Goal: Task Accomplishment & Management: Use online tool/utility

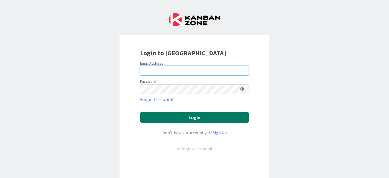
type input "[EMAIL_ADDRESS][DOMAIN_NAME]"
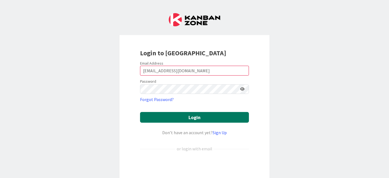
click at [161, 115] on button "Login" at bounding box center [194, 117] width 109 height 11
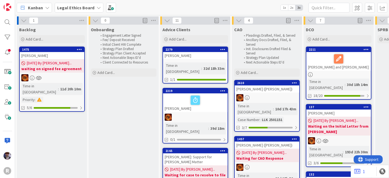
click at [58, 8] on b "Legal Ethics Board" at bounding box center [75, 7] width 37 height 5
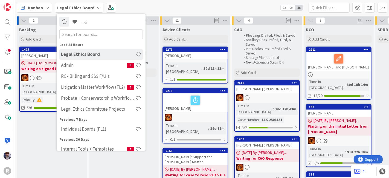
click at [33, 7] on span "Kanban" at bounding box center [35, 7] width 15 height 7
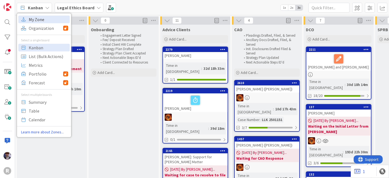
click at [36, 19] on span "My Zone" at bounding box center [48, 19] width 39 height 8
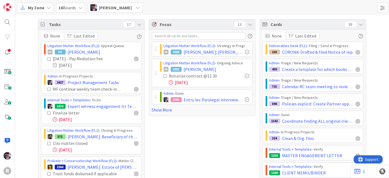
click at [138, 27] on div "Tasks 17" at bounding box center [91, 24] width 106 height 10
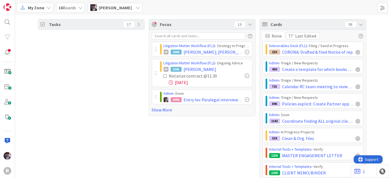
click at [359, 26] on icon at bounding box center [361, 24] width 4 height 4
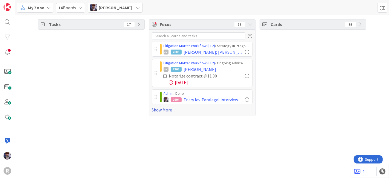
click at [168, 110] on link "Show More" at bounding box center [202, 109] width 101 height 7
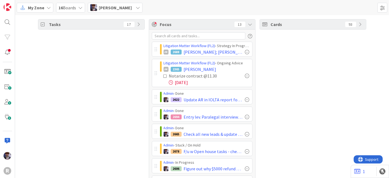
click at [250, 22] on div "Focus 13" at bounding box center [202, 24] width 106 height 10
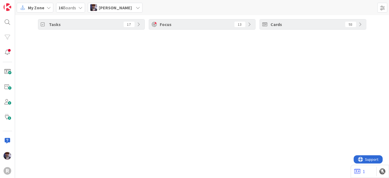
click at [250, 22] on icon at bounding box center [250, 24] width 4 height 4
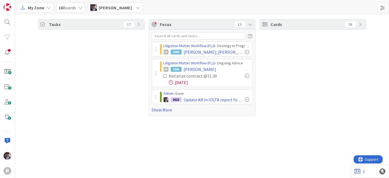
click at [273, 62] on div "Cards 93" at bounding box center [312, 67] width 107 height 97
click at [295, 82] on div "Cards 93" at bounding box center [312, 67] width 107 height 97
click at [246, 52] on div at bounding box center [247, 52] width 4 height 4
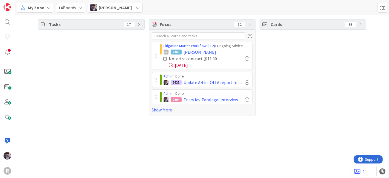
click at [165, 58] on icon at bounding box center [165, 59] width 4 height 4
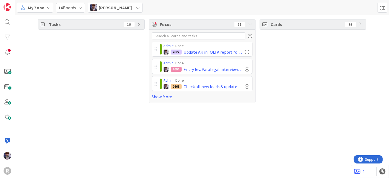
click at [142, 25] on div "Tasks 16" at bounding box center [91, 24] width 106 height 10
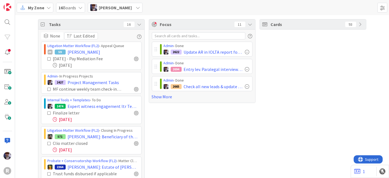
click at [142, 10] on div "[PERSON_NAME]" at bounding box center [115, 8] width 55 height 10
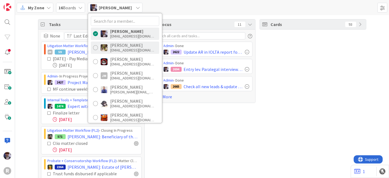
click at [134, 44] on div "[PERSON_NAME]" at bounding box center [132, 45] width 44 height 5
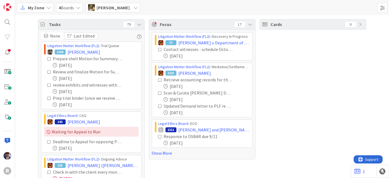
click at [137, 24] on icon at bounding box center [139, 24] width 4 height 4
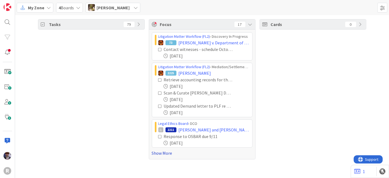
click at [157, 150] on link "Show More" at bounding box center [202, 152] width 101 height 7
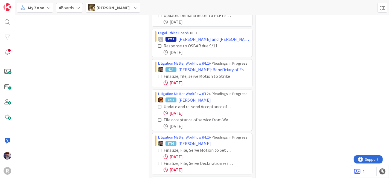
scroll to position [90, 0]
click at [158, 75] on icon at bounding box center [160, 76] width 4 height 4
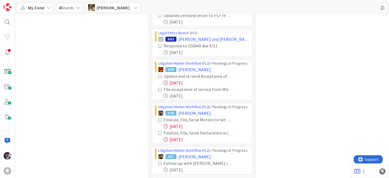
click at [158, 76] on icon at bounding box center [160, 76] width 4 height 4
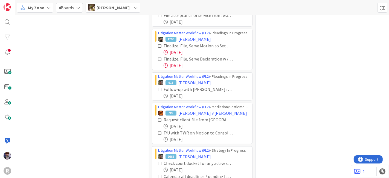
scroll to position [151, 0]
click at [158, 44] on icon at bounding box center [160, 46] width 4 height 4
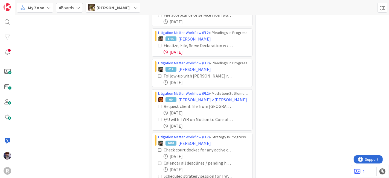
click at [158, 44] on icon at bounding box center [160, 46] width 4 height 4
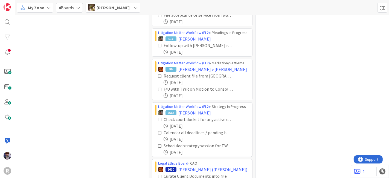
click at [158, 45] on icon at bounding box center [160, 46] width 4 height 4
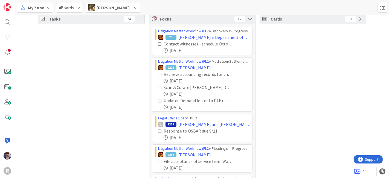
scroll to position [0, 0]
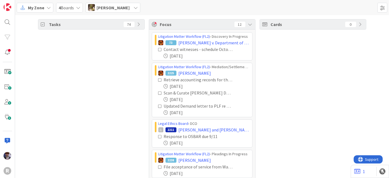
click at [114, 8] on span "[PERSON_NAME]" at bounding box center [112, 7] width 33 height 7
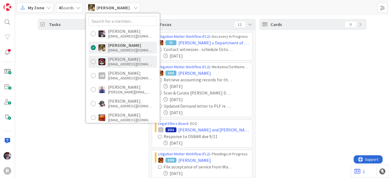
click at [124, 61] on div "[EMAIL_ADDRESS][DOMAIN_NAME]" at bounding box center [130, 63] width 44 height 5
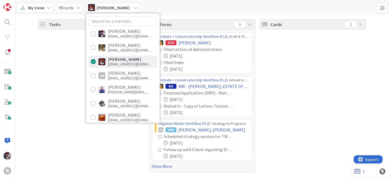
click at [63, 86] on div "Tasks 54" at bounding box center [91, 95] width 107 height 153
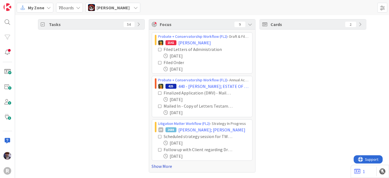
click at [157, 167] on link "Show More" at bounding box center [202, 166] width 101 height 7
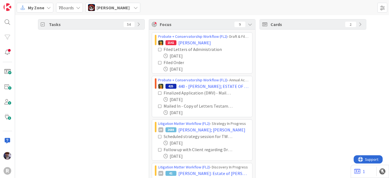
click at [158, 49] on icon at bounding box center [160, 50] width 4 height 4
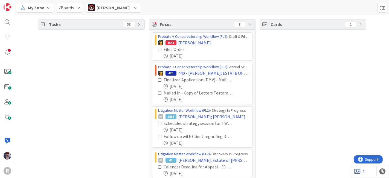
click at [158, 49] on icon at bounding box center [160, 50] width 4 height 4
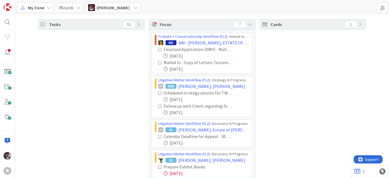
click at [158, 50] on icon at bounding box center [160, 50] width 4 height 4
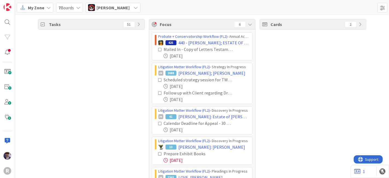
click at [158, 50] on icon at bounding box center [160, 50] width 4 height 4
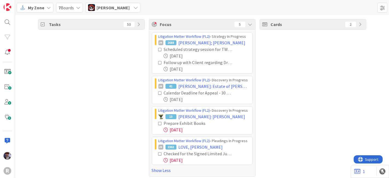
click at [158, 61] on icon at bounding box center [160, 63] width 4 height 4
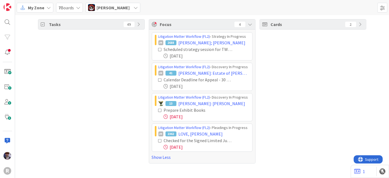
click at [131, 10] on div "[PERSON_NAME]" at bounding box center [113, 8] width 55 height 10
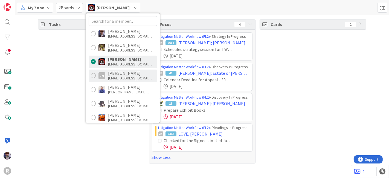
click at [121, 71] on div "[PERSON_NAME]" at bounding box center [130, 73] width 44 height 5
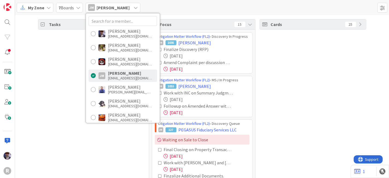
click at [64, 78] on div "Tasks 32" at bounding box center [91, 115] width 107 height 192
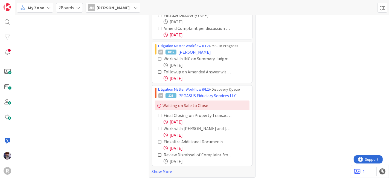
scroll to position [37, 0]
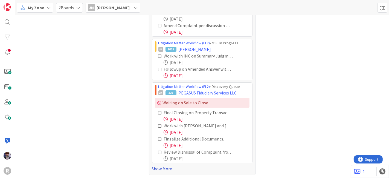
click at [160, 167] on link "Show More" at bounding box center [202, 168] width 101 height 7
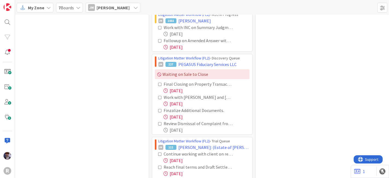
click at [158, 82] on icon at bounding box center [160, 84] width 4 height 4
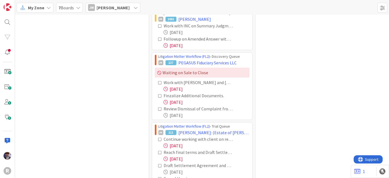
scroll to position [67, 0]
click at [158, 80] on icon at bounding box center [160, 82] width 4 height 4
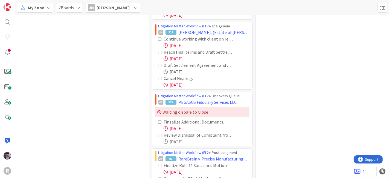
scroll to position [98, 0]
click at [158, 121] on icon at bounding box center [160, 122] width 4 height 4
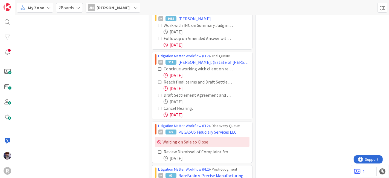
scroll to position [67, 0]
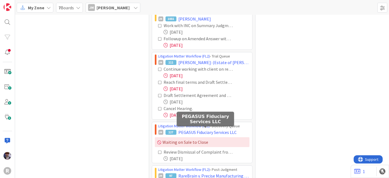
drag, startPoint x: 201, startPoint y: 131, endPoint x: 141, endPoint y: 89, distance: 73.3
click at [141, 89] on div "Tasks 29" at bounding box center [91, 91] width 107 height 279
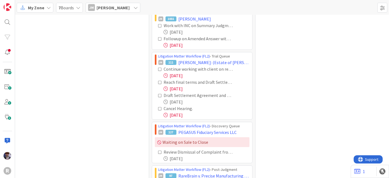
click at [158, 67] on icon at bounding box center [160, 69] width 4 height 4
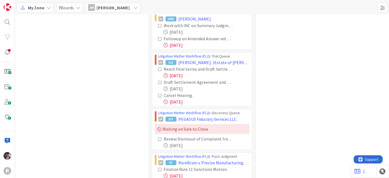
click at [158, 68] on icon at bounding box center [160, 69] width 4 height 4
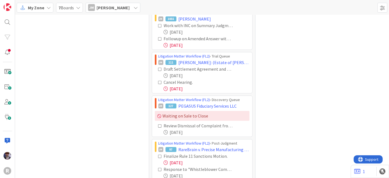
drag, startPoint x: 156, startPoint y: 69, endPoint x: 146, endPoint y: 72, distance: 10.6
click at [149, 72] on div "Litigation Matter Workflow (FL2) › Discovery In Progress JM 1695 [PERSON_NAME] …" at bounding box center [202, 83] width 106 height 242
click at [158, 81] on icon at bounding box center [160, 82] width 4 height 4
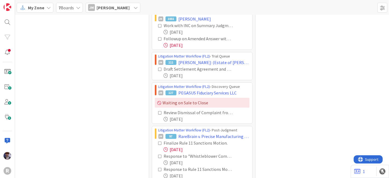
click at [122, 71] on div "Tasks 26" at bounding box center [91, 72] width 107 height 240
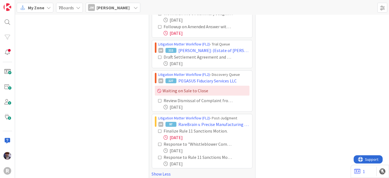
scroll to position [84, 0]
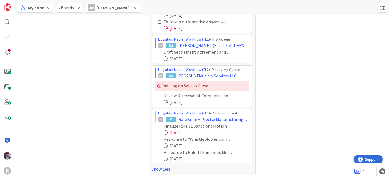
click at [158, 125] on icon at bounding box center [160, 126] width 4 height 4
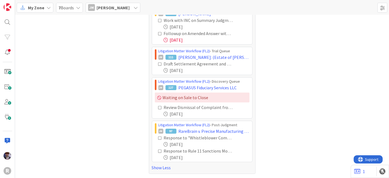
scroll to position [71, 0]
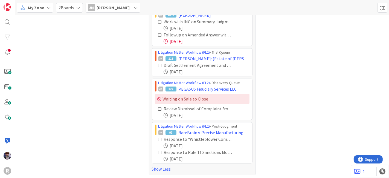
click at [159, 137] on icon at bounding box center [160, 139] width 4 height 4
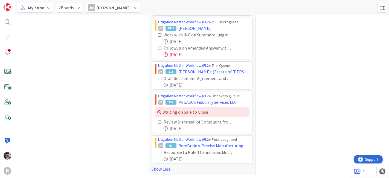
click at [120, 145] on div "Tasks 24" at bounding box center [91, 68] width 107 height 214
click at [124, 140] on div "Tasks 24" at bounding box center [91, 68] width 107 height 214
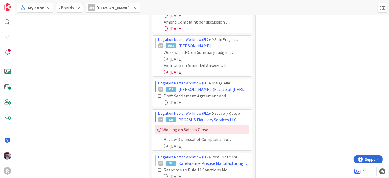
scroll to position [0, 0]
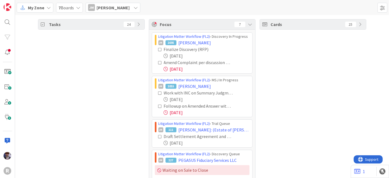
click at [109, 8] on span "[PERSON_NAME]" at bounding box center [112, 7] width 33 height 7
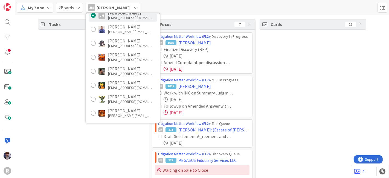
scroll to position [60, 0]
click at [114, 55] on div "[PERSON_NAME]" at bounding box center [130, 54] width 44 height 5
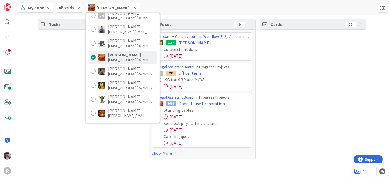
click at [64, 80] on div "Tasks 47" at bounding box center [91, 89] width 107 height 140
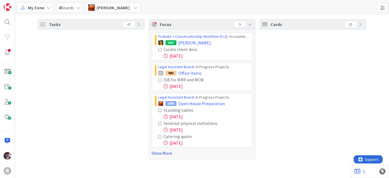
click at [162, 155] on link "Show More" at bounding box center [202, 152] width 101 height 7
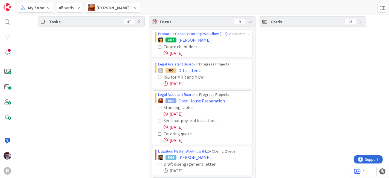
scroll to position [0, 0]
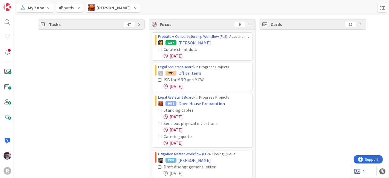
click at [112, 11] on div "[PERSON_NAME]" at bounding box center [113, 8] width 55 height 10
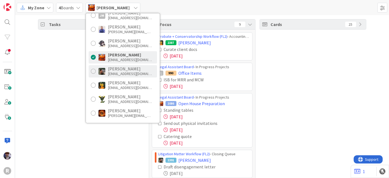
click at [125, 67] on div "[PERSON_NAME]" at bounding box center [130, 68] width 44 height 5
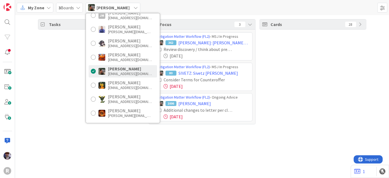
click at [68, 82] on div "Tasks 51" at bounding box center [91, 71] width 107 height 105
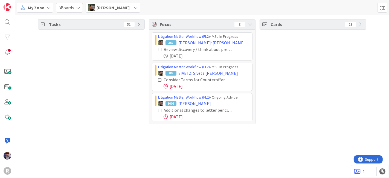
click at [160, 78] on icon at bounding box center [160, 80] width 4 height 4
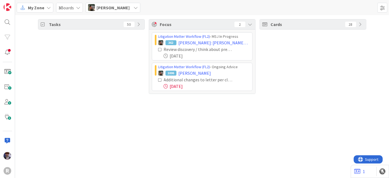
click at [160, 48] on icon at bounding box center [160, 50] width 4 height 4
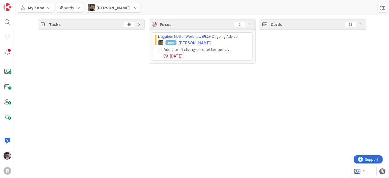
click at [117, 11] on div "[PERSON_NAME]" at bounding box center [113, 8] width 55 height 10
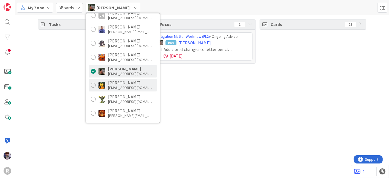
click at [122, 81] on div "[PERSON_NAME]" at bounding box center [130, 82] width 44 height 5
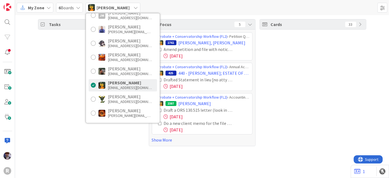
drag, startPoint x: 69, startPoint y: 76, endPoint x: 74, endPoint y: 77, distance: 4.8
click at [69, 76] on div "Tasks 70" at bounding box center [91, 82] width 107 height 127
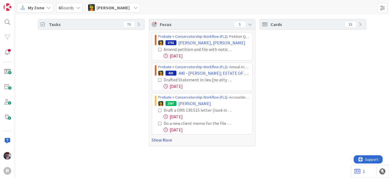
click at [151, 138] on div "Probate + Conservatorship Workflow (FL2) › Petition Queue 1761 [PERSON_NAME], […" at bounding box center [202, 88] width 106 height 116
click at [154, 139] on link "Show More" at bounding box center [202, 139] width 101 height 7
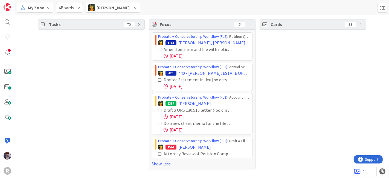
click at [161, 49] on icon at bounding box center [160, 50] width 4 height 4
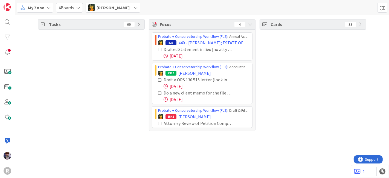
click at [158, 48] on icon at bounding box center [160, 50] width 4 height 4
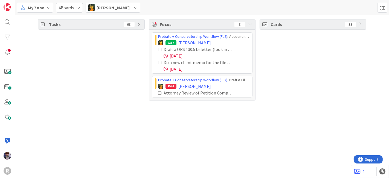
click at [160, 49] on icon at bounding box center [160, 50] width 4 height 4
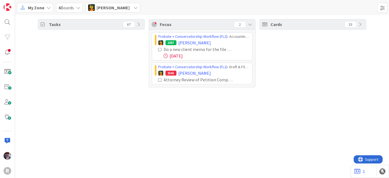
click at [161, 49] on icon at bounding box center [160, 50] width 4 height 4
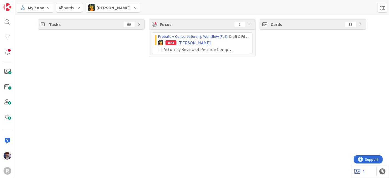
click at [160, 48] on icon at bounding box center [160, 50] width 4 height 4
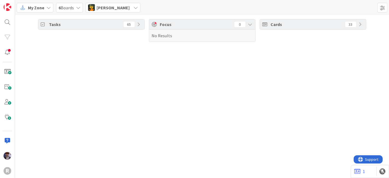
click at [116, 9] on span "[PERSON_NAME]" at bounding box center [112, 7] width 33 height 7
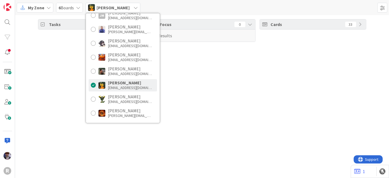
drag, startPoint x: 83, startPoint y: 57, endPoint x: 65, endPoint y: 56, distance: 18.1
click at [73, 59] on div "Tasks 65 Focus 0 No Results Cards 33" at bounding box center [202, 96] width 374 height 163
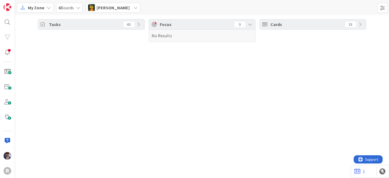
click at [121, 8] on span "[PERSON_NAME]" at bounding box center [112, 7] width 33 height 7
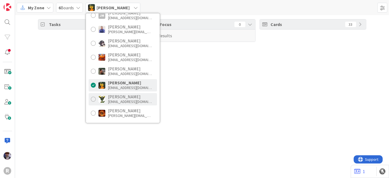
click at [111, 99] on div "[EMAIL_ADDRESS][DOMAIN_NAME]" at bounding box center [130, 101] width 44 height 5
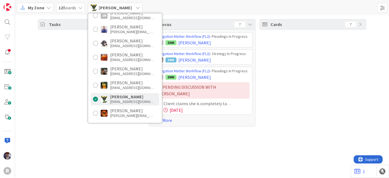
click at [55, 68] on div "Tasks 14" at bounding box center [91, 72] width 107 height 107
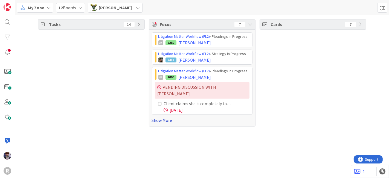
click at [156, 117] on link "Show More" at bounding box center [202, 120] width 101 height 7
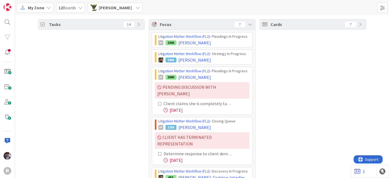
click at [104, 79] on div "Tasks 14" at bounding box center [91, 143] width 107 height 248
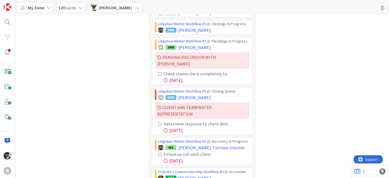
scroll to position [30, 0]
click at [158, 122] on icon at bounding box center [160, 124] width 4 height 4
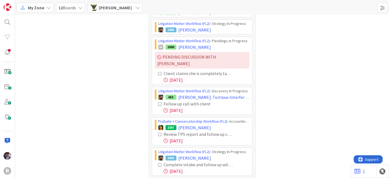
click at [158, 102] on icon at bounding box center [160, 104] width 4 height 4
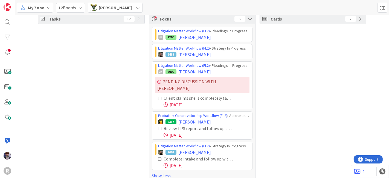
click at [158, 157] on icon at bounding box center [160, 159] width 4 height 4
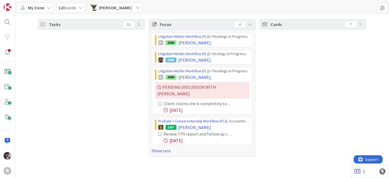
click at [120, 8] on span "[PERSON_NAME]" at bounding box center [115, 7] width 33 height 7
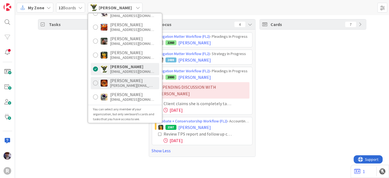
scroll to position [90, 0]
click at [120, 80] on div "[PERSON_NAME]" at bounding box center [132, 80] width 44 height 5
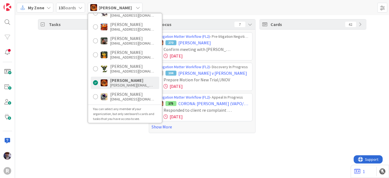
click at [53, 51] on div "Tasks 55" at bounding box center [91, 76] width 107 height 114
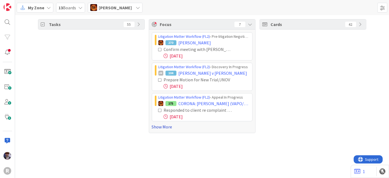
click at [158, 125] on link "Show More" at bounding box center [202, 126] width 101 height 7
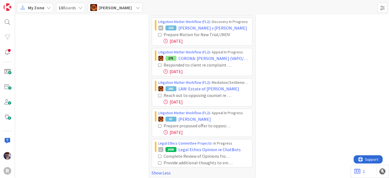
scroll to position [49, 0]
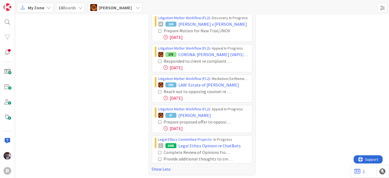
click at [133, 127] on div "Tasks 55" at bounding box center [91, 72] width 107 height 205
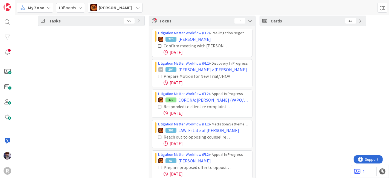
scroll to position [0, 0]
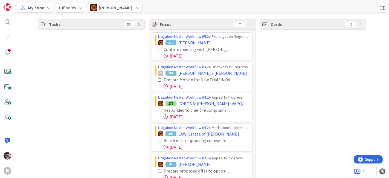
click at [106, 10] on span "[PERSON_NAME]" at bounding box center [115, 7] width 33 height 7
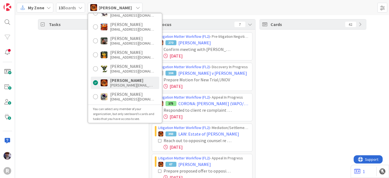
click at [72, 93] on div "Tasks 55" at bounding box center [91, 121] width 107 height 205
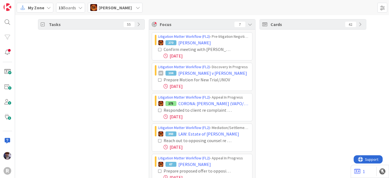
click at [68, 101] on div "Tasks 55" at bounding box center [91, 121] width 107 height 205
click at [73, 77] on div "Tasks 55" at bounding box center [91, 121] width 107 height 205
click at [110, 10] on span "[PERSON_NAME]" at bounding box center [115, 7] width 33 height 7
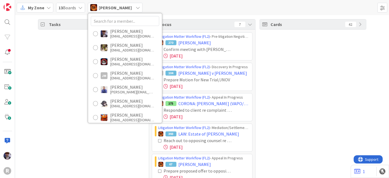
click at [75, 65] on div "Tasks 55" at bounding box center [91, 121] width 107 height 205
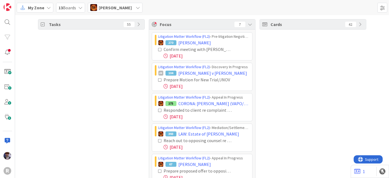
click at [107, 10] on span "[PERSON_NAME]" at bounding box center [115, 7] width 33 height 7
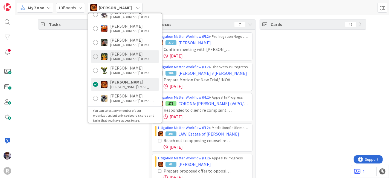
scroll to position [91, 0]
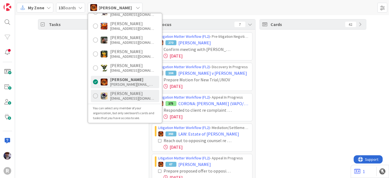
click at [108, 93] on div "[PERSON_NAME] [EMAIL_ADDRESS][DOMAIN_NAME]" at bounding box center [125, 95] width 68 height 12
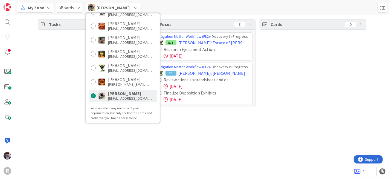
click at [57, 81] on div "Tasks 55" at bounding box center [91, 63] width 107 height 88
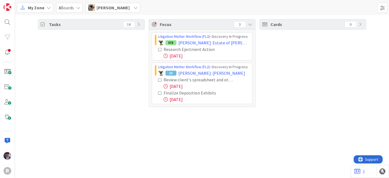
click at [109, 8] on span "[PERSON_NAME]" at bounding box center [112, 7] width 33 height 7
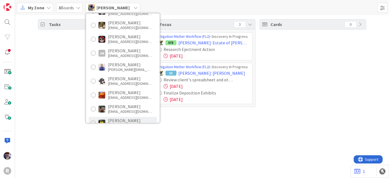
scroll to position [0, 0]
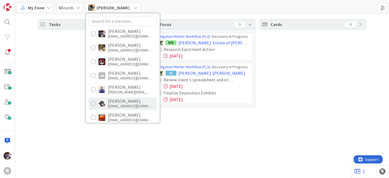
click at [113, 107] on div "[EMAIL_ADDRESS][DOMAIN_NAME]" at bounding box center [130, 105] width 44 height 5
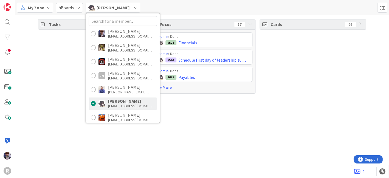
click at [65, 114] on div "Tasks 36 Focus 17 Admin › Done 2521 Financials Admin › Done 2563 Schedule first…" at bounding box center [202, 96] width 374 height 163
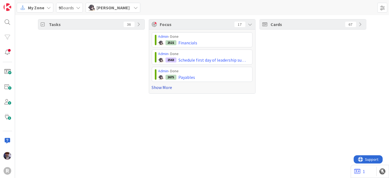
click at [162, 86] on link "Show More" at bounding box center [202, 87] width 101 height 7
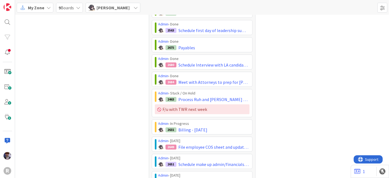
scroll to position [30, 0]
click at [93, 86] on div "Tasks 36" at bounding box center [91, 153] width 107 height 329
click at [260, 73] on div "Cards 67" at bounding box center [312, 153] width 107 height 329
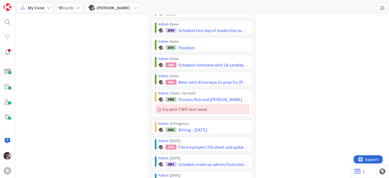
scroll to position [30, 0]
click at [292, 93] on div "Cards 67" at bounding box center [312, 153] width 107 height 329
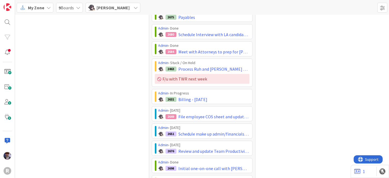
scroll to position [60, 0]
click at [286, 72] on div "Cards 67" at bounding box center [312, 123] width 107 height 329
click at [283, 86] on div "Cards 67" at bounding box center [312, 123] width 107 height 329
click at [265, 71] on div "Cards 67" at bounding box center [312, 123] width 107 height 329
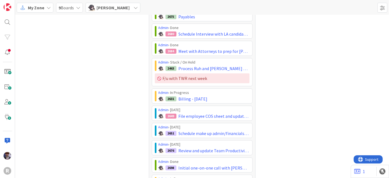
click at [269, 77] on div "Cards 67" at bounding box center [312, 123] width 107 height 329
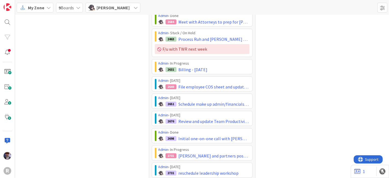
click at [269, 76] on div "Cards 67" at bounding box center [312, 93] width 107 height 329
click at [269, 85] on div "Cards 67" at bounding box center [312, 93] width 107 height 329
click at [280, 77] on div "Cards 67" at bounding box center [312, 93] width 107 height 329
click at [281, 67] on div "Cards 67" at bounding box center [312, 93] width 107 height 329
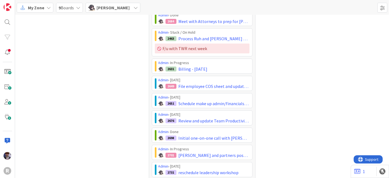
click at [297, 86] on div "Cards 67" at bounding box center [312, 93] width 107 height 329
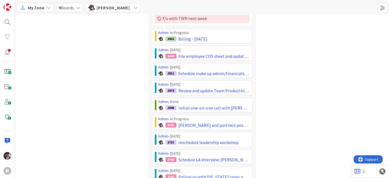
scroll to position [121, 0]
click at [266, 125] on div "Cards 67" at bounding box center [312, 63] width 107 height 329
click at [266, 120] on div "Cards 67" at bounding box center [312, 63] width 107 height 329
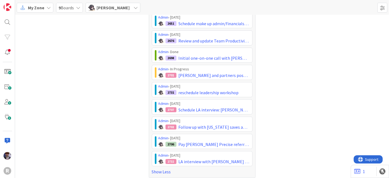
scroll to position [171, 0]
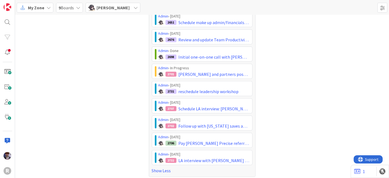
click at [112, 8] on span "[PERSON_NAME]" at bounding box center [112, 7] width 33 height 7
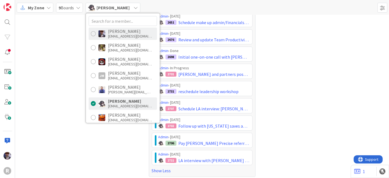
click at [119, 34] on div "[EMAIL_ADDRESS][DOMAIN_NAME]" at bounding box center [130, 36] width 44 height 5
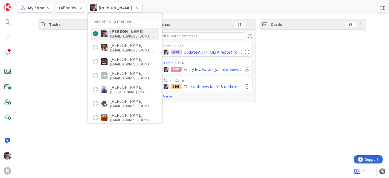
click at [61, 83] on div "Tasks 16" at bounding box center [91, 61] width 107 height 84
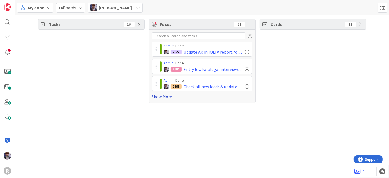
click at [168, 96] on link "Show More" at bounding box center [202, 96] width 101 height 7
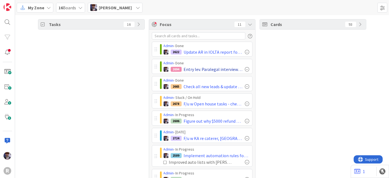
click at [245, 69] on div at bounding box center [247, 69] width 4 height 4
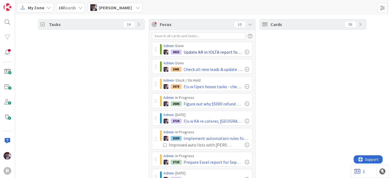
click at [245, 51] on div at bounding box center [247, 52] width 4 height 4
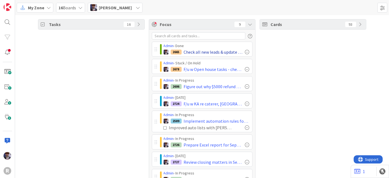
click at [245, 51] on div at bounding box center [247, 52] width 4 height 4
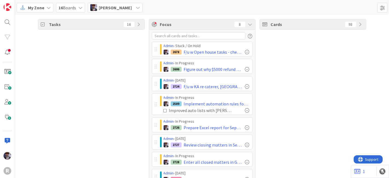
click at [112, 10] on span "[PERSON_NAME]" at bounding box center [115, 7] width 33 height 7
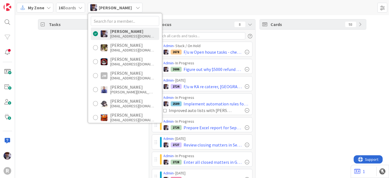
click at [54, 111] on div "Tasks 16" at bounding box center [91, 107] width 107 height 176
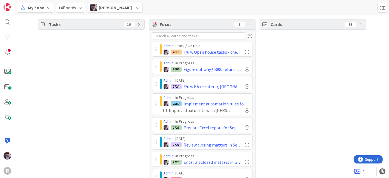
click at [119, 130] on div "Tasks 16" at bounding box center [91, 107] width 107 height 176
click at [281, 115] on div "Cards 93" at bounding box center [312, 107] width 107 height 176
click at [292, 131] on div "Cards 93" at bounding box center [312, 107] width 107 height 176
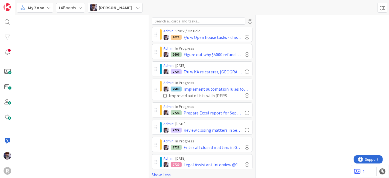
scroll to position [20, 0]
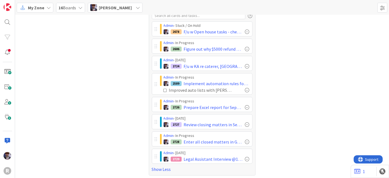
click at [260, 108] on div "Cards 93" at bounding box center [312, 87] width 107 height 176
click at [272, 144] on div "Cards 93" at bounding box center [312, 87] width 107 height 176
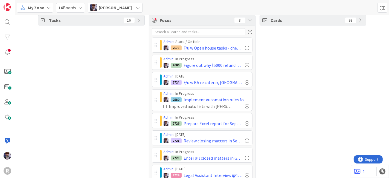
scroll to position [0, 0]
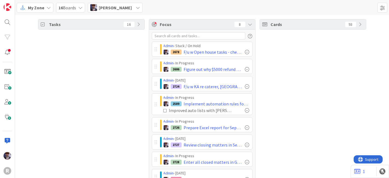
click at [284, 103] on div "Cards 93" at bounding box center [312, 107] width 107 height 176
click at [282, 116] on div "Cards 93" at bounding box center [312, 107] width 107 height 176
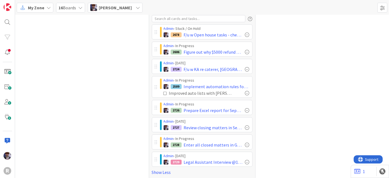
scroll to position [20, 0]
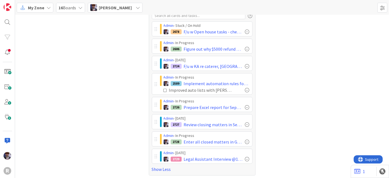
click at [115, 97] on div "Tasks 16" at bounding box center [91, 87] width 107 height 176
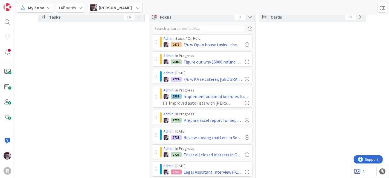
scroll to position [0, 0]
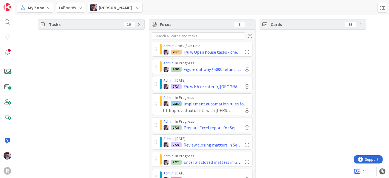
click at [88, 28] on div "Tasks 16" at bounding box center [91, 24] width 106 height 10
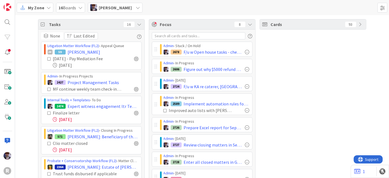
click at [87, 28] on div "Tasks 16" at bounding box center [91, 24] width 106 height 10
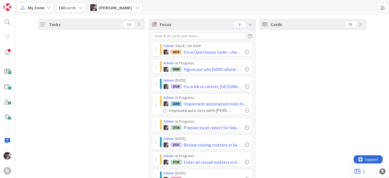
click at [280, 70] on div "Cards 93" at bounding box center [312, 107] width 107 height 176
click at [262, 68] on div "Cards 93" at bounding box center [312, 107] width 107 height 176
click at [263, 76] on div "Cards 93" at bounding box center [312, 107] width 107 height 176
click at [268, 78] on div "Cards 93" at bounding box center [312, 107] width 107 height 176
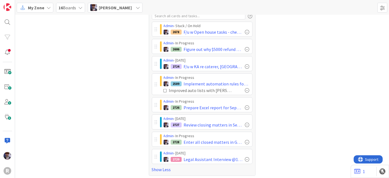
scroll to position [20, 0]
click at [288, 92] on div "Cards 93" at bounding box center [312, 87] width 107 height 176
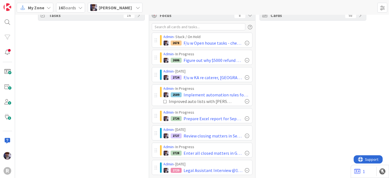
scroll to position [0, 0]
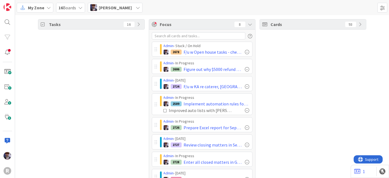
click at [272, 89] on div "Cards 93" at bounding box center [312, 107] width 107 height 176
click at [140, 8] on div "[PERSON_NAME]" at bounding box center [115, 8] width 55 height 10
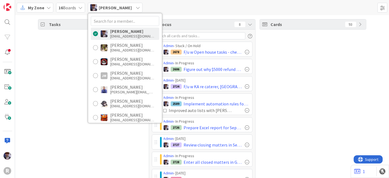
click at [140, 8] on div "[PERSON_NAME]" at bounding box center [115, 8] width 55 height 10
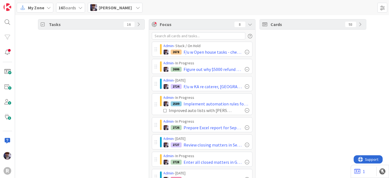
click at [49, 7] on icon at bounding box center [48, 7] width 4 height 4
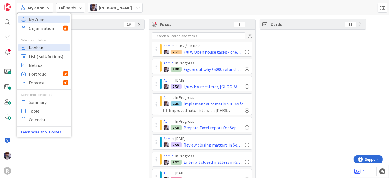
click at [48, 48] on span "Kanban" at bounding box center [48, 47] width 39 height 8
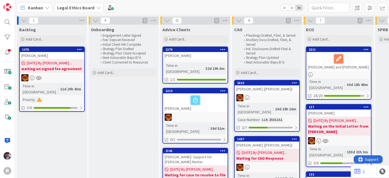
click at [73, 7] on b "Legal Ethics Board" at bounding box center [75, 7] width 37 height 5
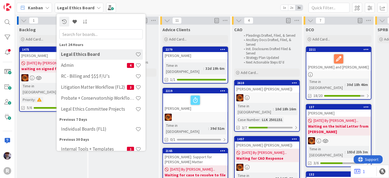
drag, startPoint x: 35, startPoint y: 150, endPoint x: 36, endPoint y: 146, distance: 3.6
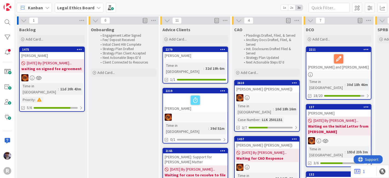
click at [40, 8] on span "Kanban" at bounding box center [35, 7] width 15 height 7
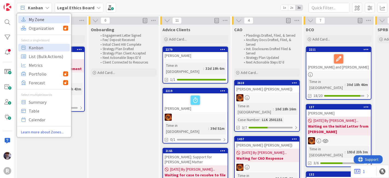
click at [43, 16] on span "My Zone" at bounding box center [48, 19] width 39 height 8
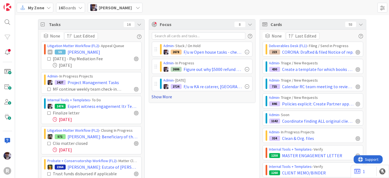
click at [160, 96] on link "Show More" at bounding box center [202, 96] width 101 height 7
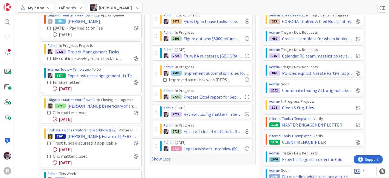
scroll to position [30, 0]
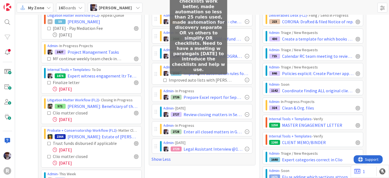
click at [197, 80] on div "Improved auto lists with [PERSON_NAME] - keeping in mind user friendliness for …" at bounding box center [201, 80] width 64 height 7
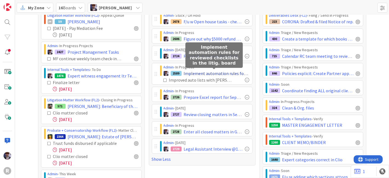
click at [215, 71] on span "Implement automation rules for reviewed checklists in the litig. board" at bounding box center [217, 73] width 66 height 7
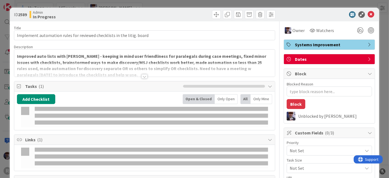
type textarea "x"
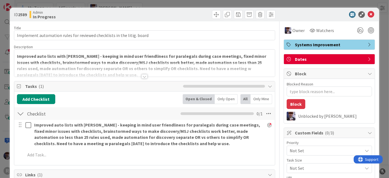
click at [134, 65] on div at bounding box center [144, 70] width 261 height 14
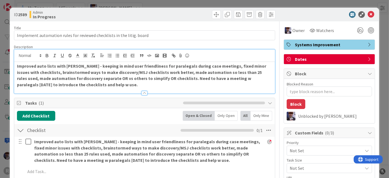
click at [86, 84] on p "Improved auto lists with [PERSON_NAME] - keeping in mind user friendliness for …" at bounding box center [144, 75] width 255 height 25
type textarea "x"
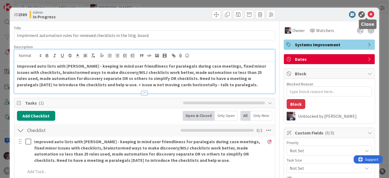
click at [367, 14] on icon at bounding box center [370, 14] width 7 height 7
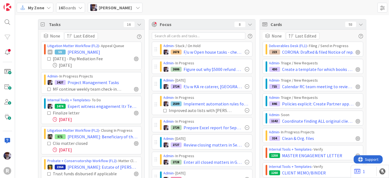
click at [359, 25] on icon at bounding box center [361, 24] width 4 height 4
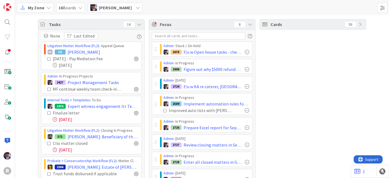
click at [137, 25] on icon at bounding box center [139, 24] width 4 height 4
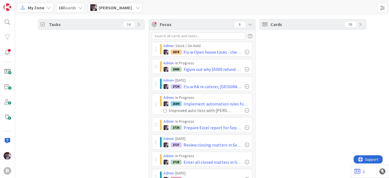
click at [45, 13] on div "My Zone 16 Boards [PERSON_NAME]" at bounding box center [202, 7] width 374 height 15
click at [46, 12] on div "My Zone" at bounding box center [35, 8] width 37 height 10
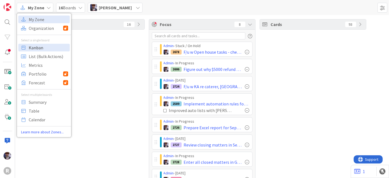
click at [42, 45] on span "Kanban" at bounding box center [48, 47] width 39 height 8
